Goal: Obtain resource: Obtain resource

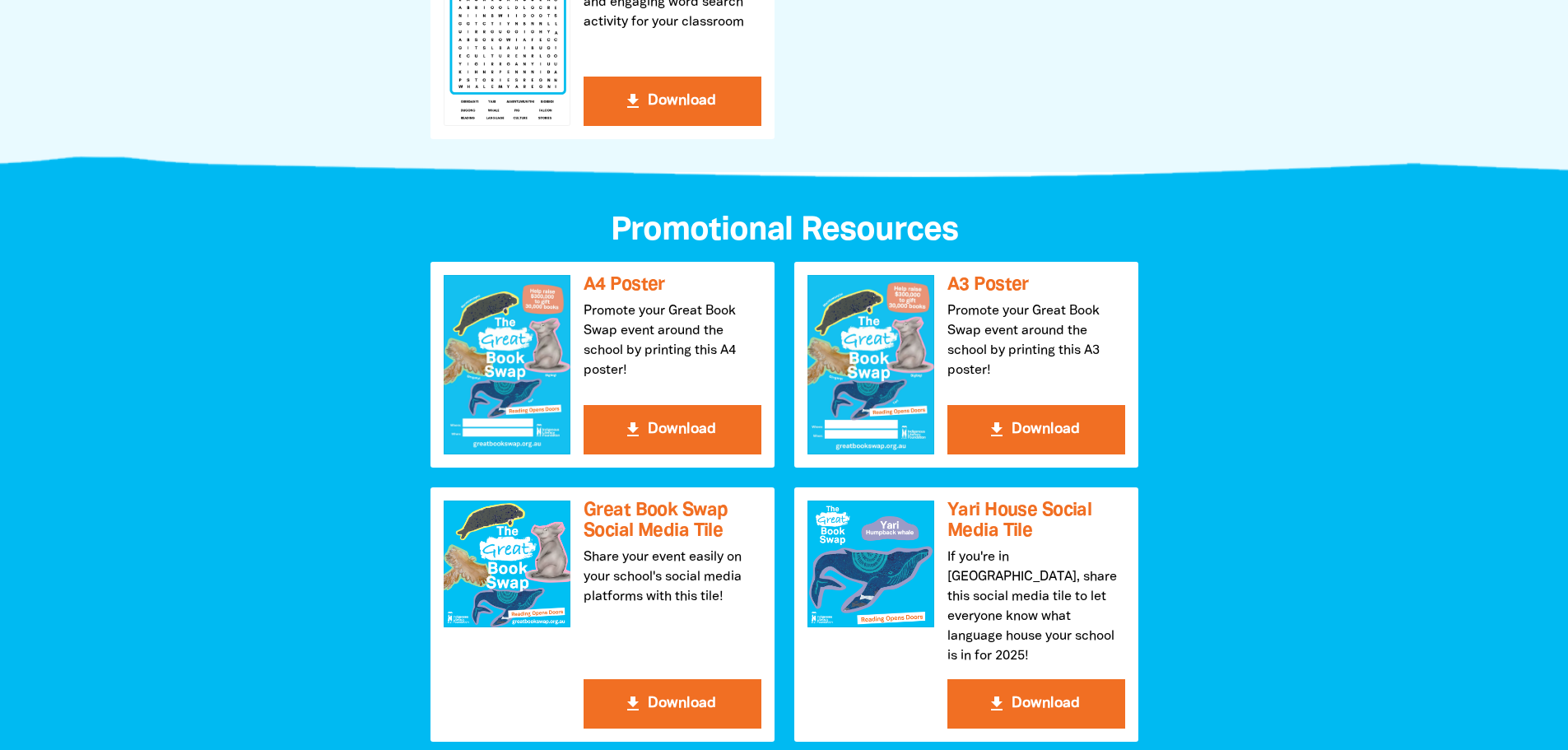
scroll to position [1591, 0]
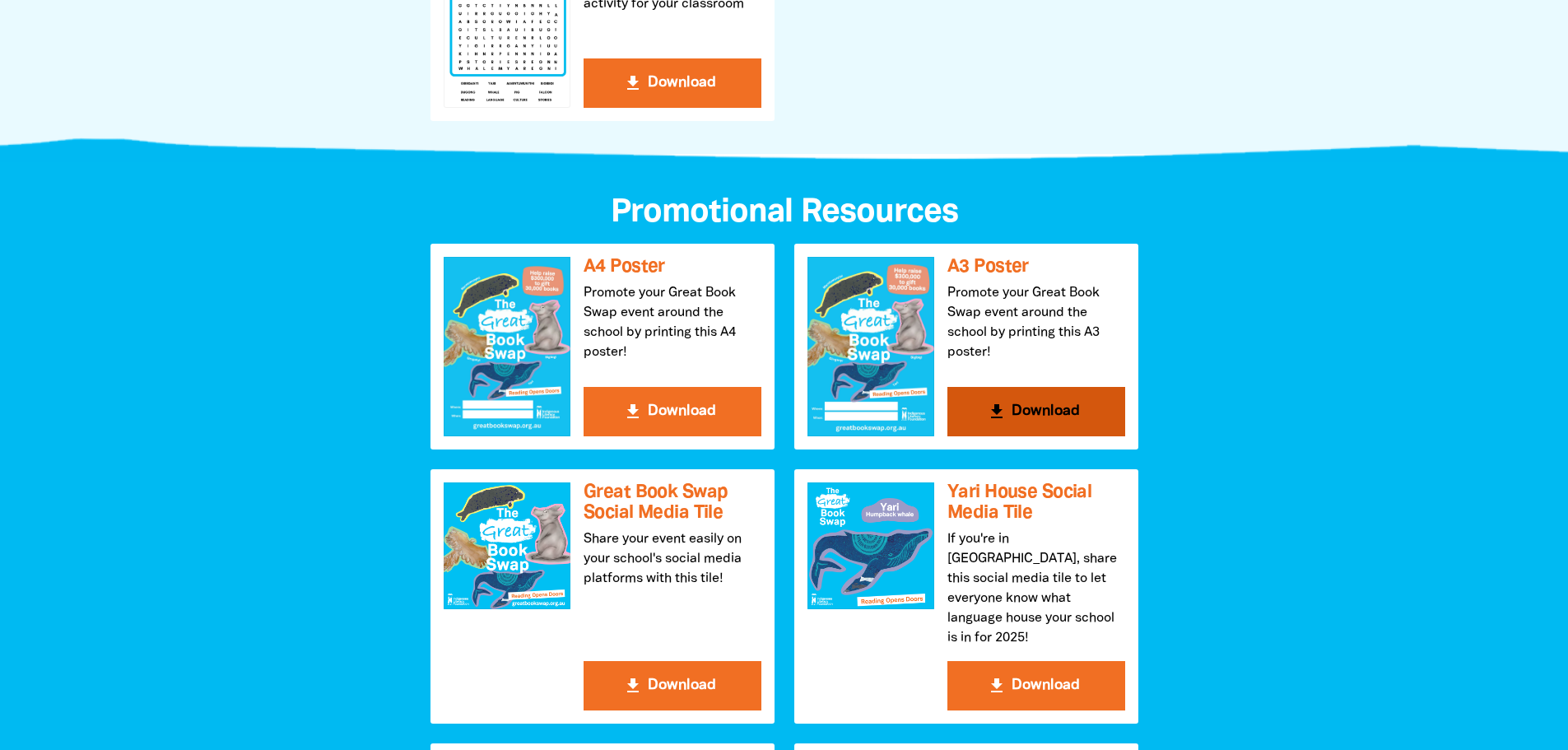
click at [1001, 398] on button "get_app Download" at bounding box center [1036, 412] width 178 height 50
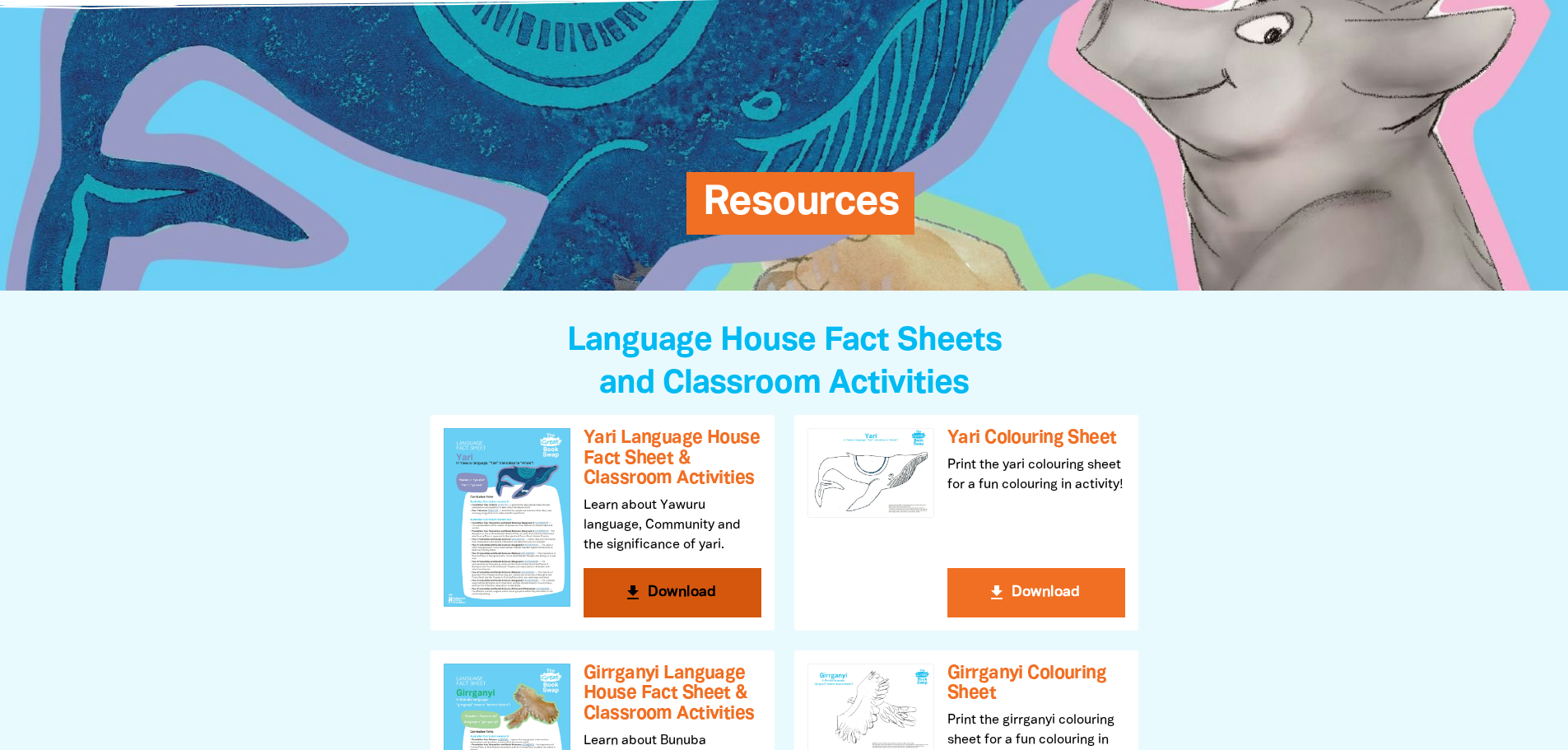
scroll to position [0, 0]
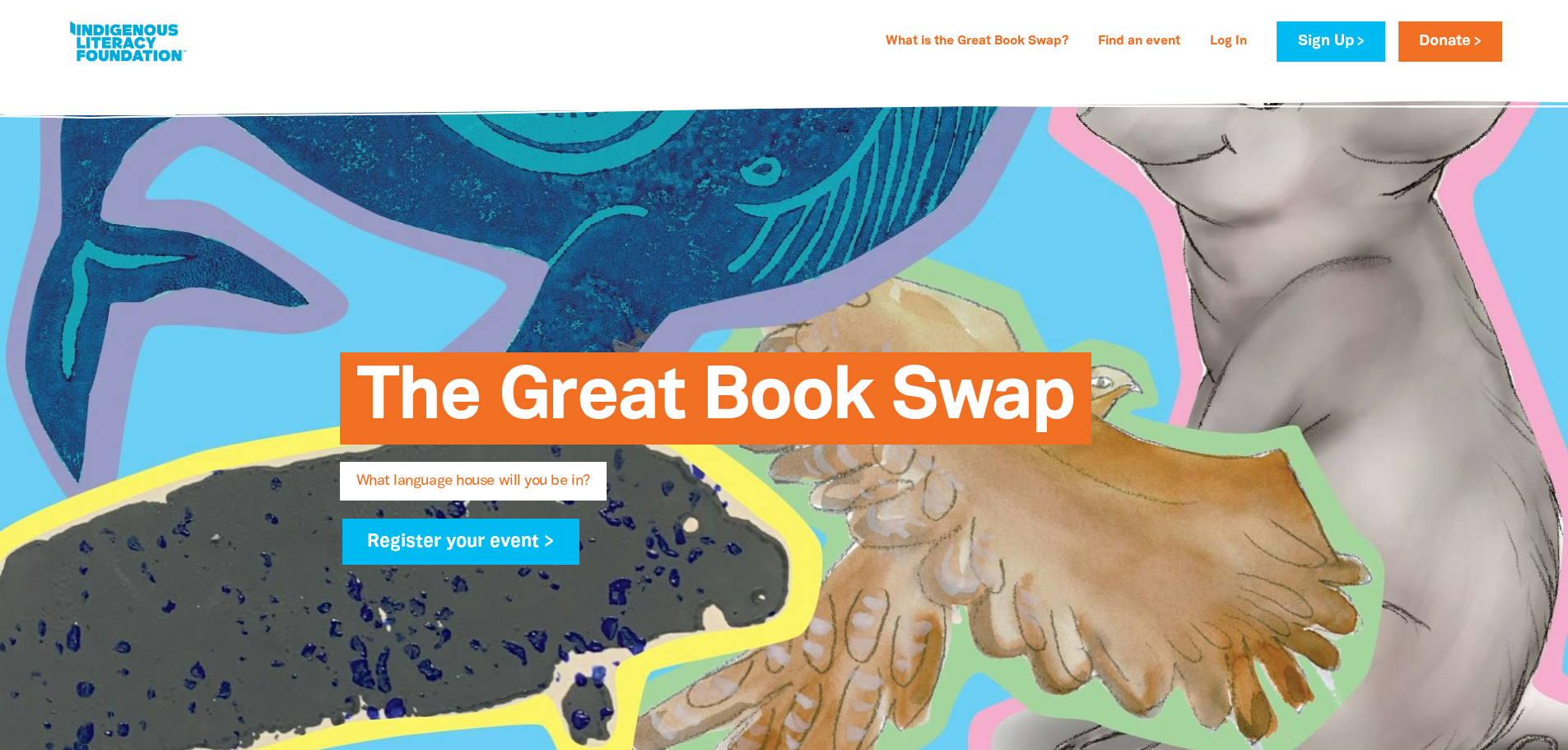
click at [126, 29] on link at bounding box center [127, 42] width 123 height 50
click at [161, 45] on link at bounding box center [127, 42] width 123 height 50
click at [131, 37] on link at bounding box center [127, 42] width 123 height 50
click at [548, 376] on span "The Great Book Swap" at bounding box center [715, 404] width 718 height 80
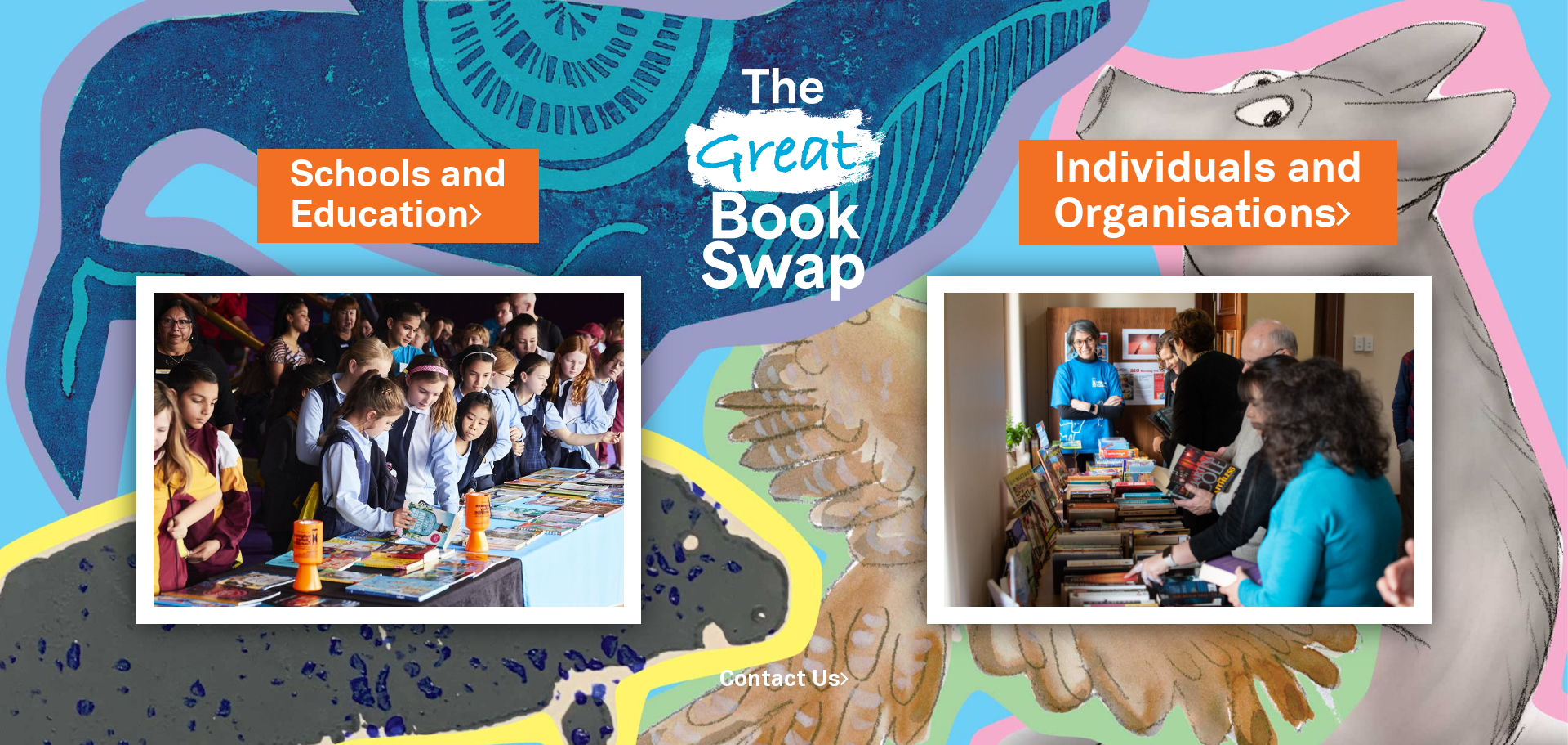
click at [1272, 199] on link "Individuals and Organisations" at bounding box center [1209, 192] width 310 height 103
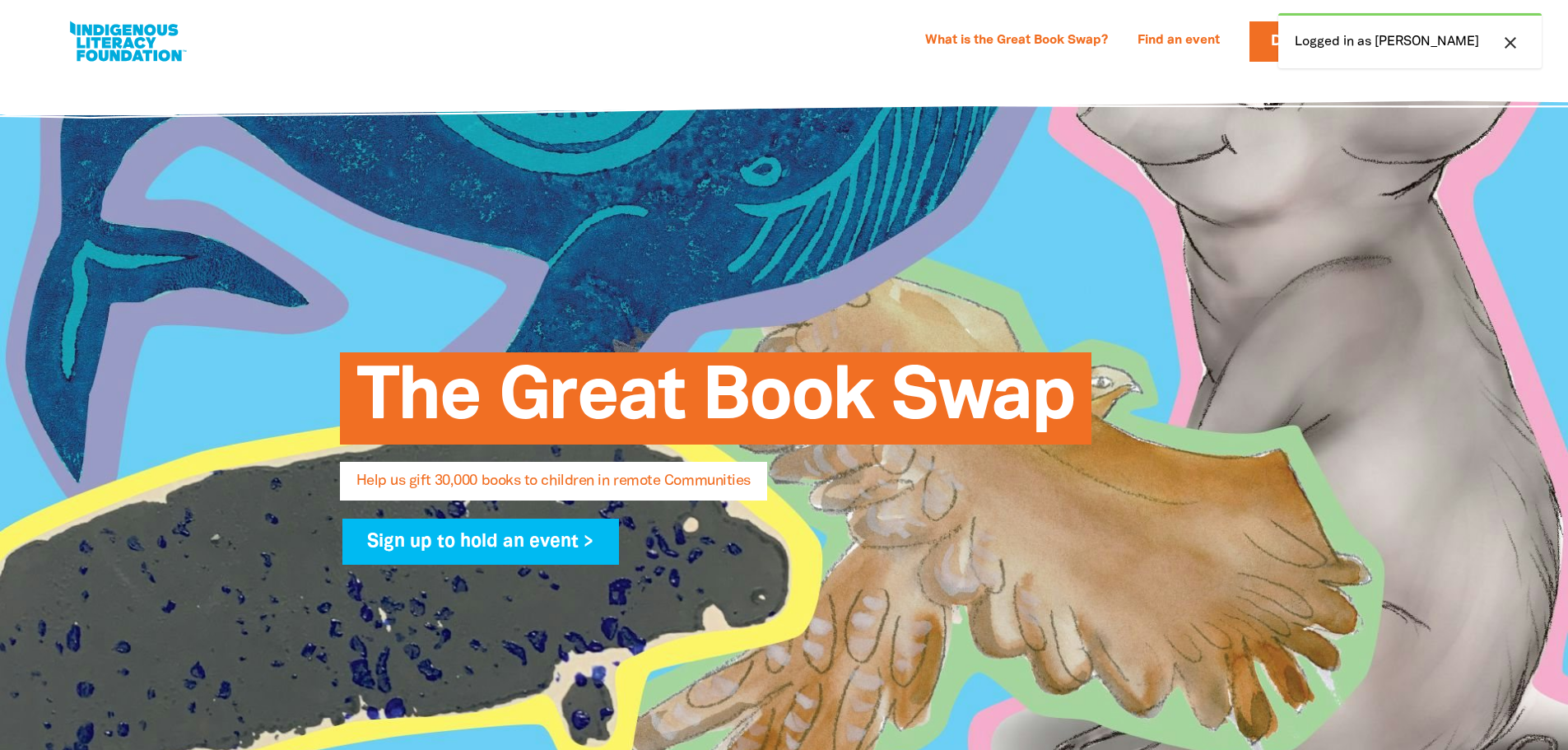
select select "AU"
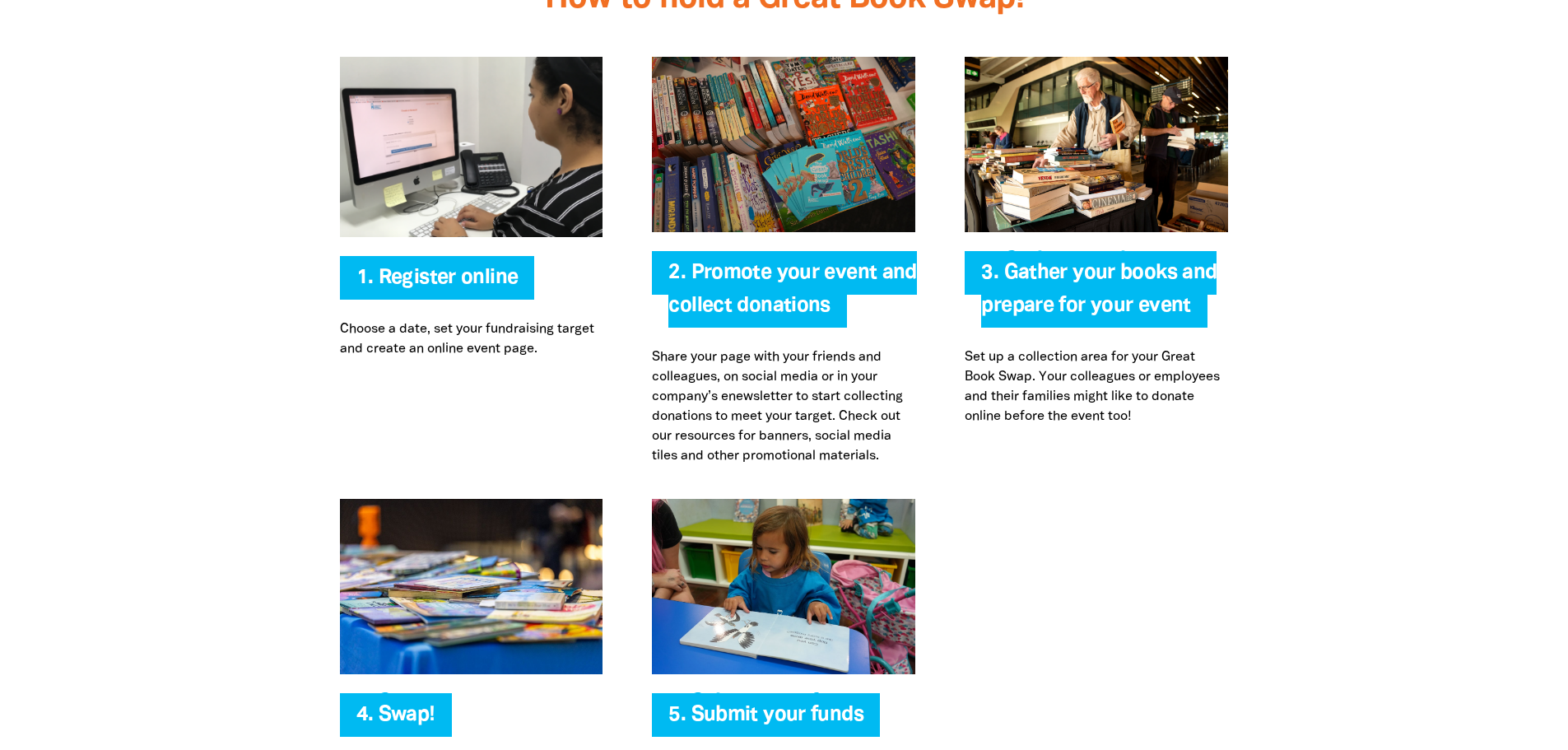
scroll to position [3511, 0]
